Goal: Check status: Check status

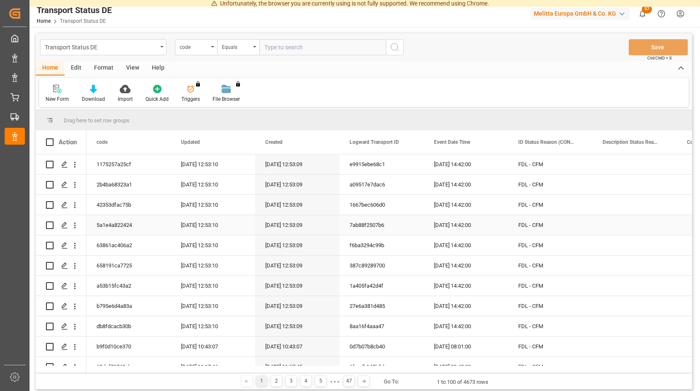
scroll to position [76, 0]
